Goal: Task Accomplishment & Management: Manage account settings

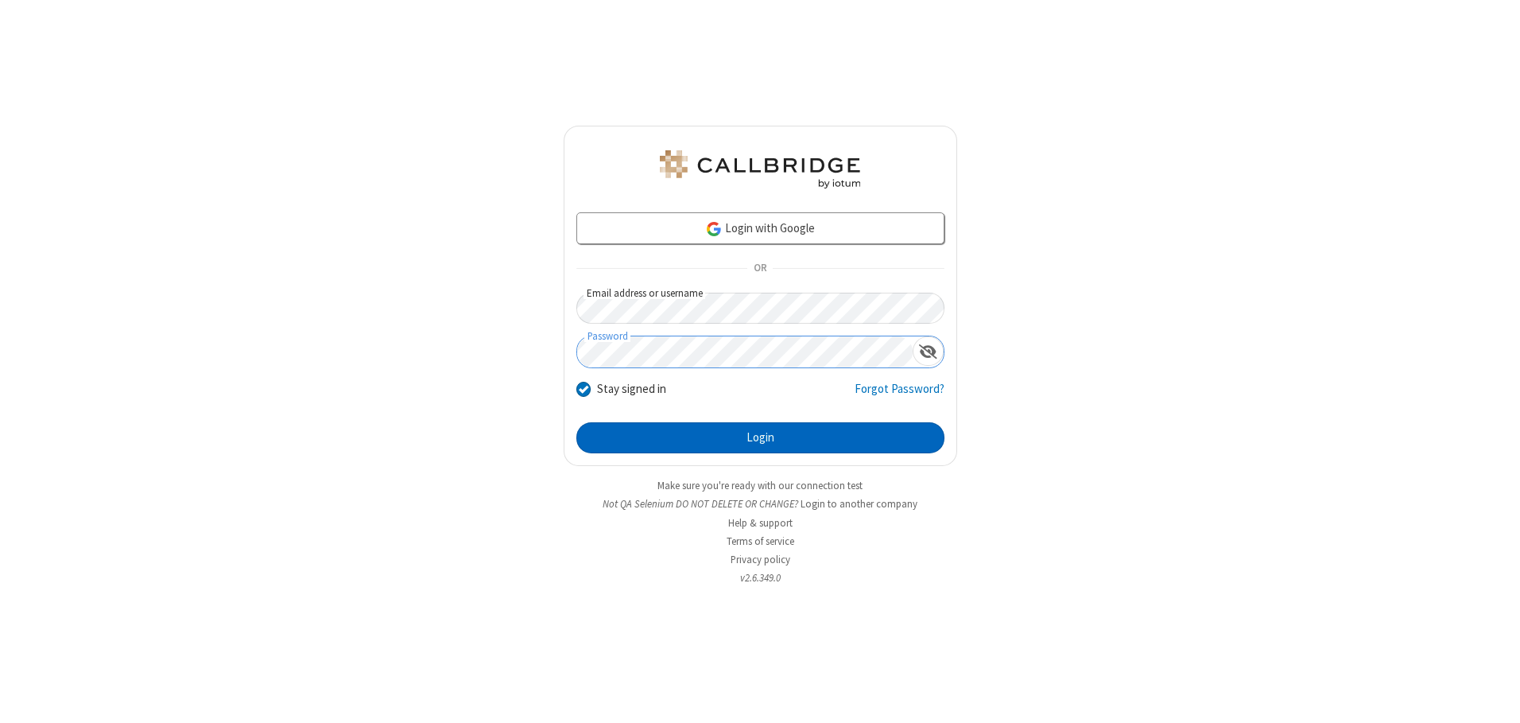
click at [760, 437] on button "Login" at bounding box center [761, 438] width 368 height 32
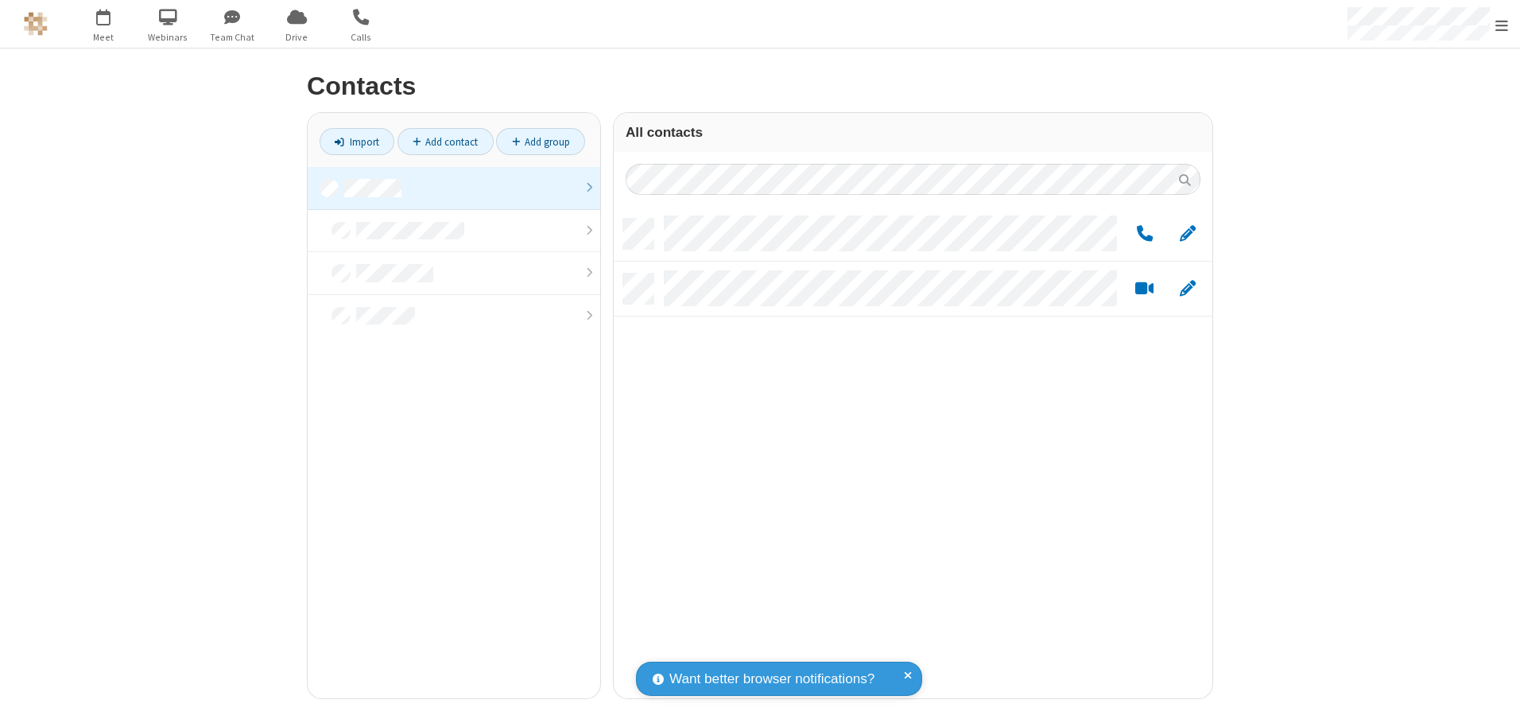
scroll to position [479, 587]
click at [454, 188] on link at bounding box center [454, 188] width 293 height 43
click at [541, 142] on link "Add group" at bounding box center [540, 141] width 89 height 27
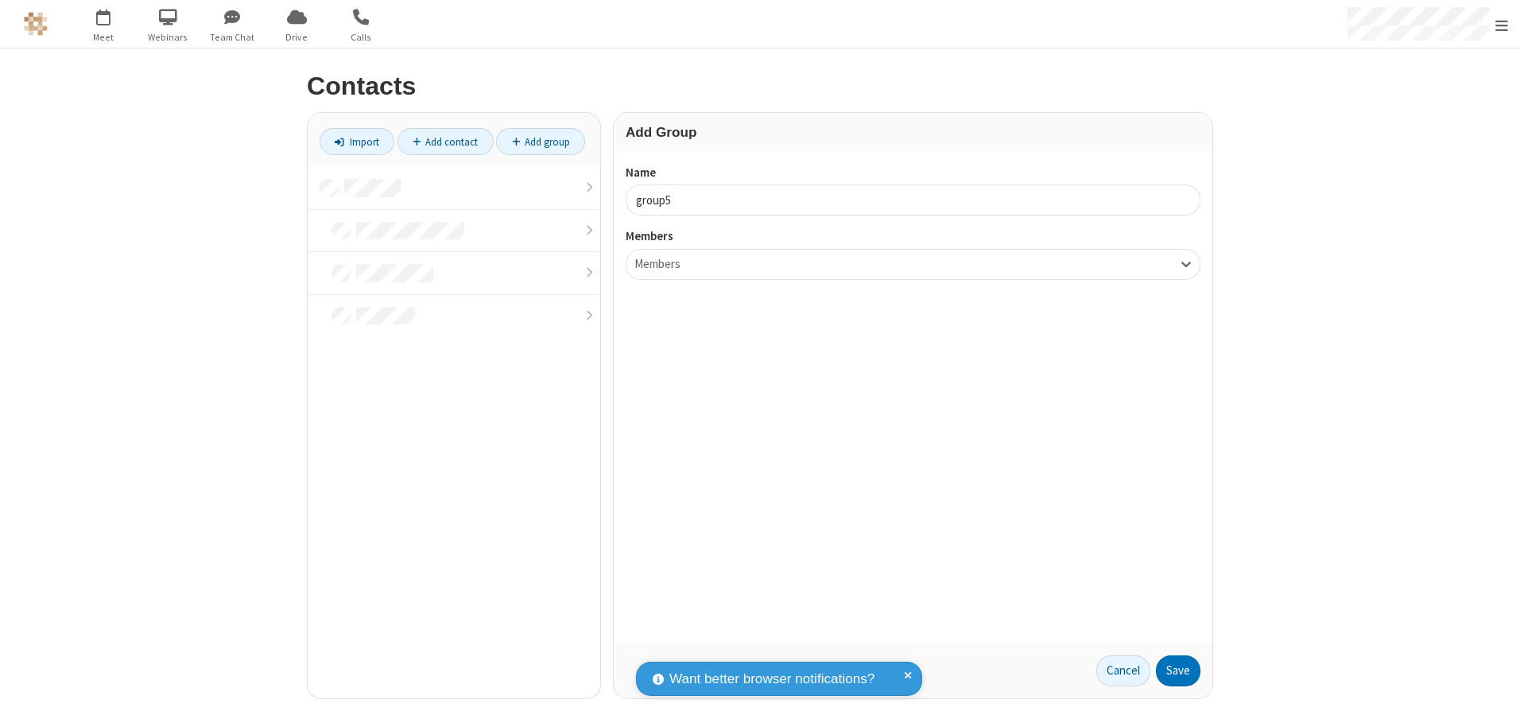
type input "group5"
type input "name22"
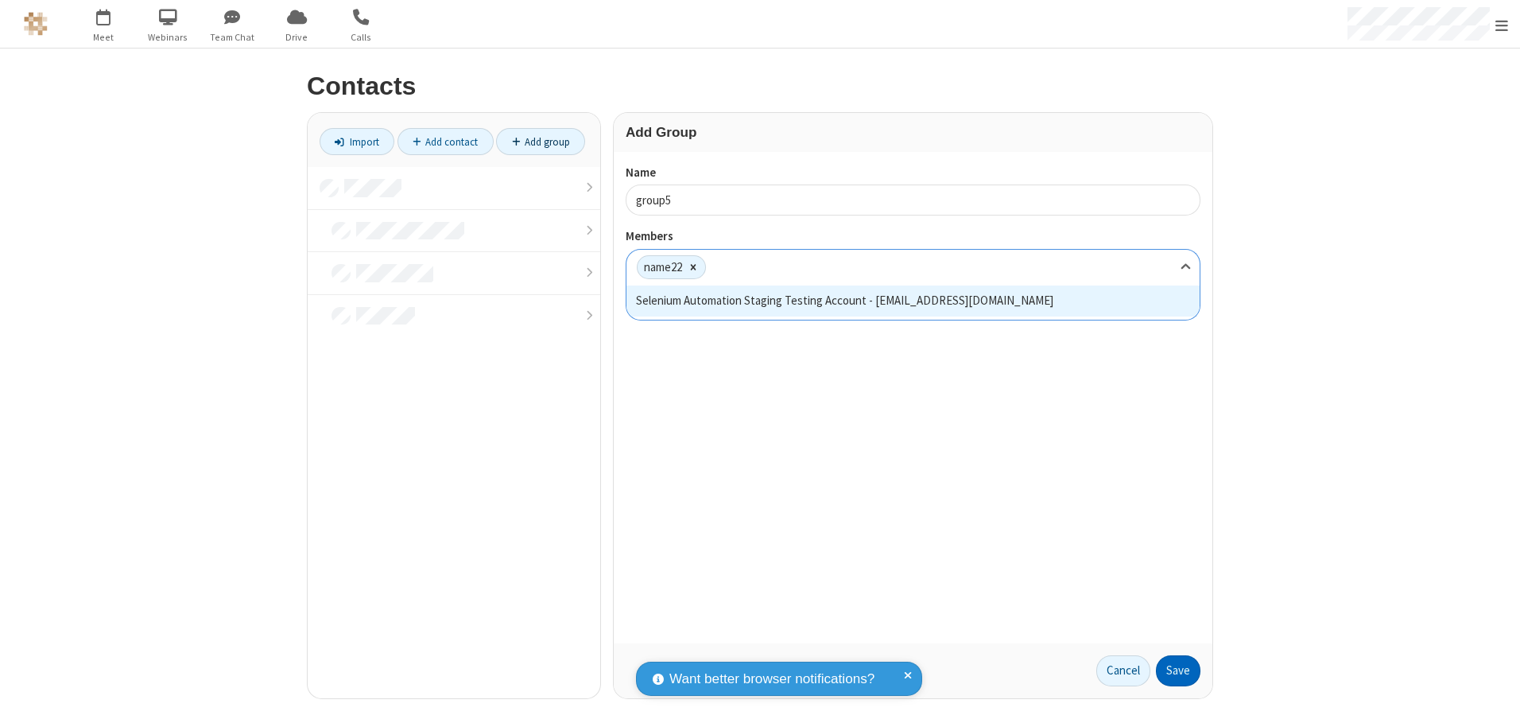
click at [1178, 670] on button "Save" at bounding box center [1178, 671] width 45 height 32
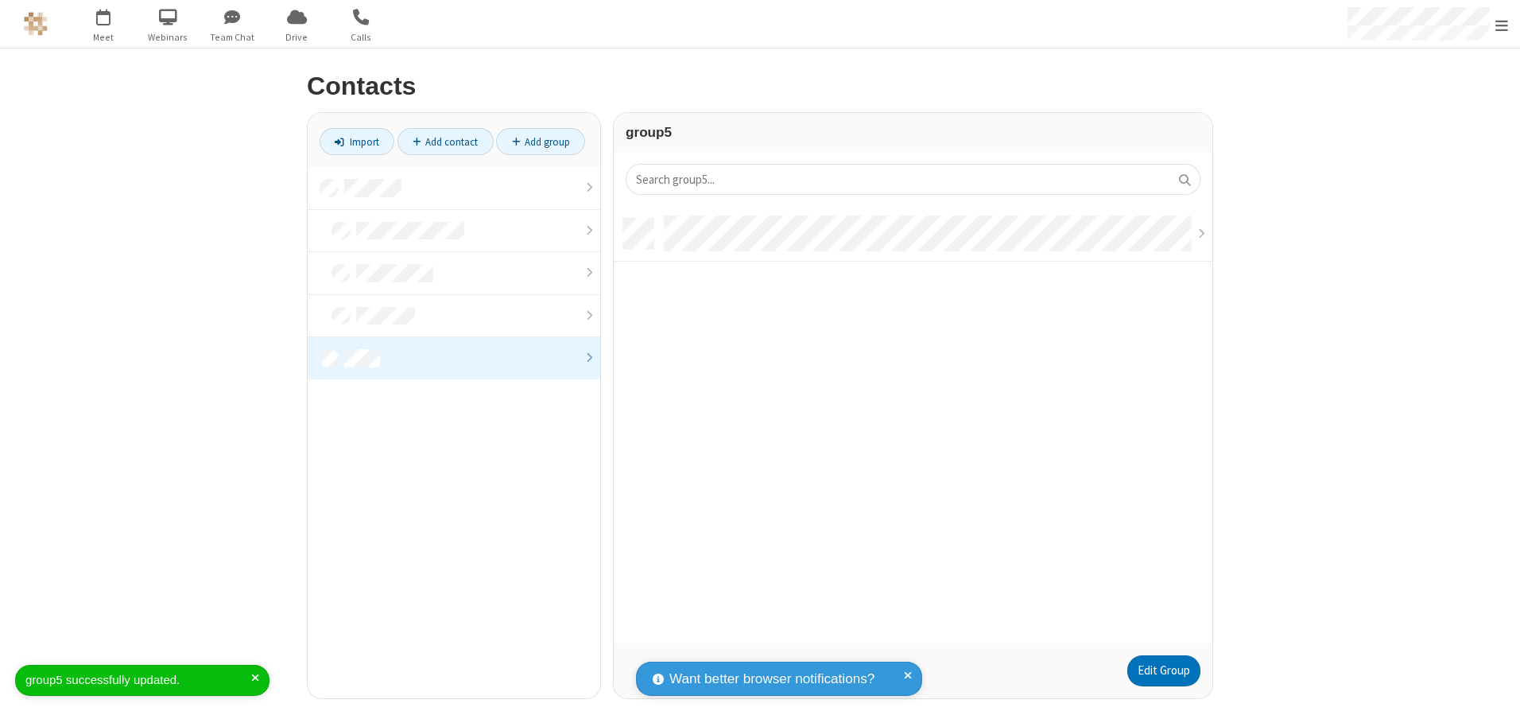
scroll to position [425, 587]
click at [1163, 670] on link "Edit Group" at bounding box center [1164, 671] width 73 height 32
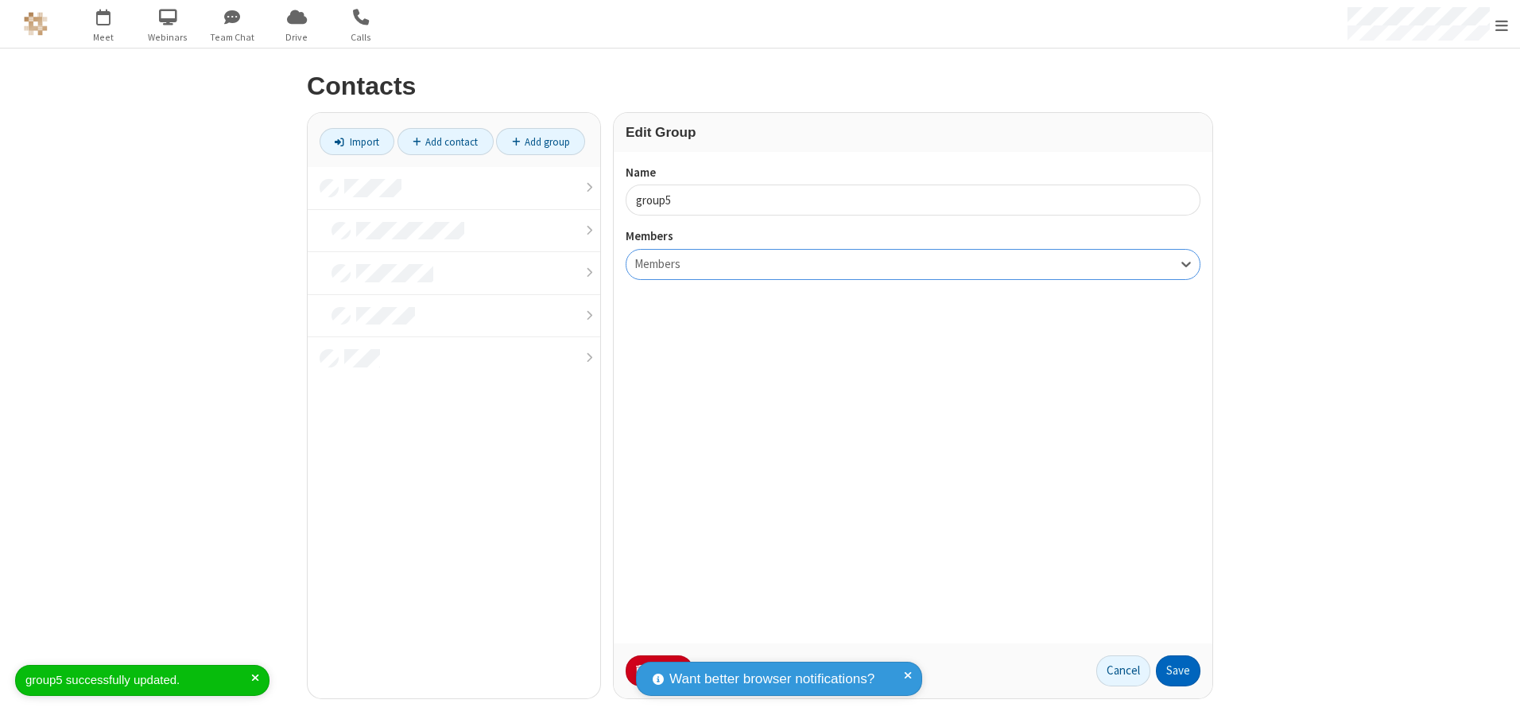
click at [1178, 670] on button "Save" at bounding box center [1178, 671] width 45 height 32
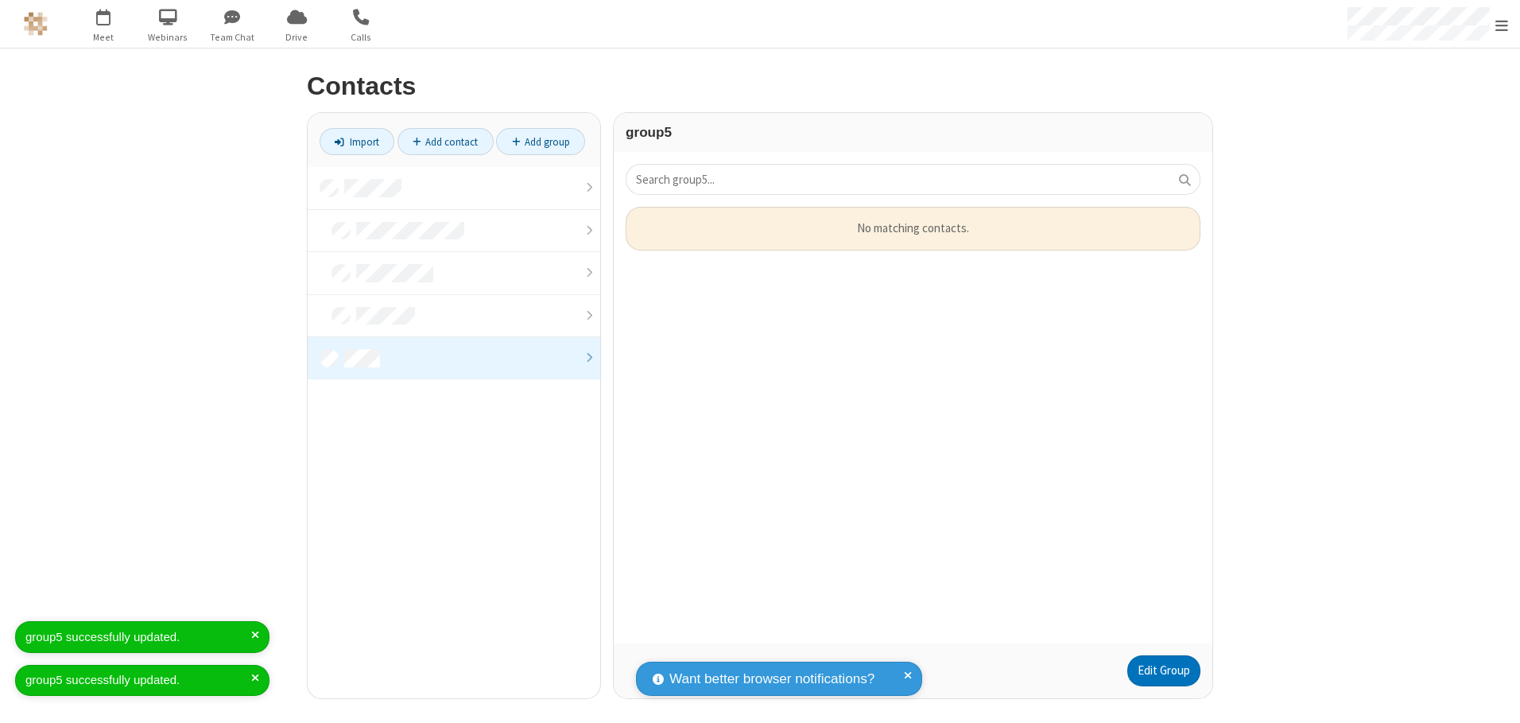
scroll to position [425, 587]
